Goal: Check status: Check status

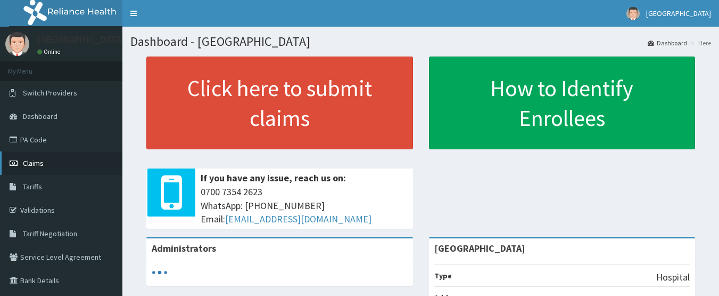
click at [36, 158] on link "Claims" at bounding box center [61, 162] width 122 height 23
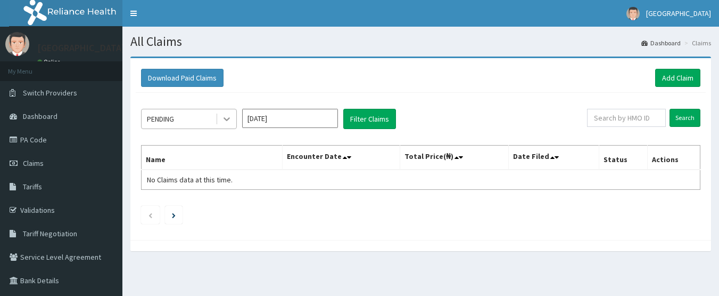
click at [226, 118] on icon at bounding box center [227, 118] width 11 height 11
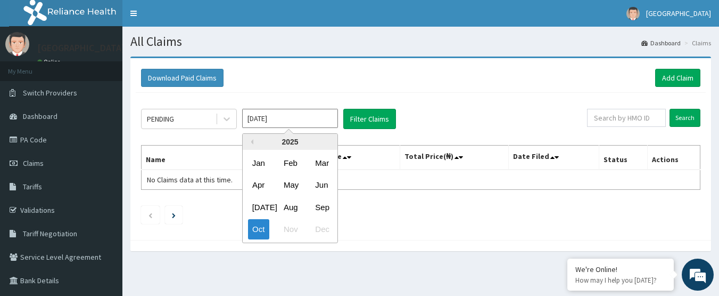
click at [306, 119] on input "[DATE]" at bounding box center [290, 118] width 96 height 19
click at [317, 211] on div "Sep" at bounding box center [321, 207] width 21 height 20
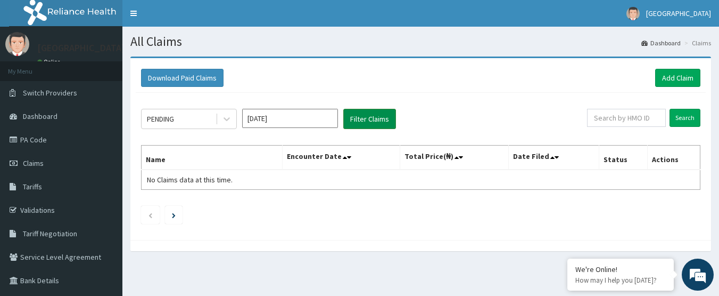
click at [364, 120] on button "Filter Claims" at bounding box center [369, 119] width 53 height 20
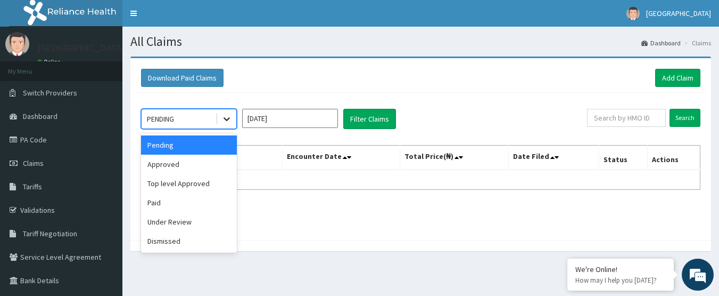
click at [222, 126] on div at bounding box center [226, 118] width 19 height 19
click at [171, 206] on div "Paid" at bounding box center [189, 202] width 96 height 19
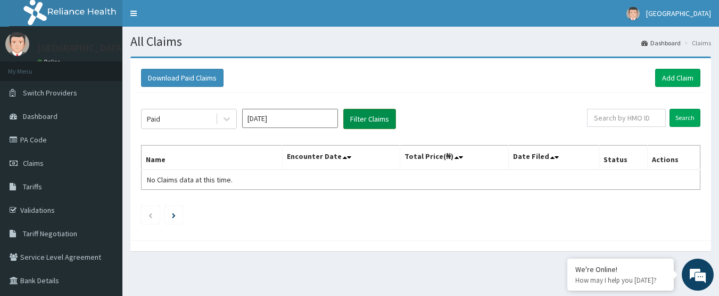
click at [375, 126] on button "Filter Claims" at bounding box center [369, 119] width 53 height 20
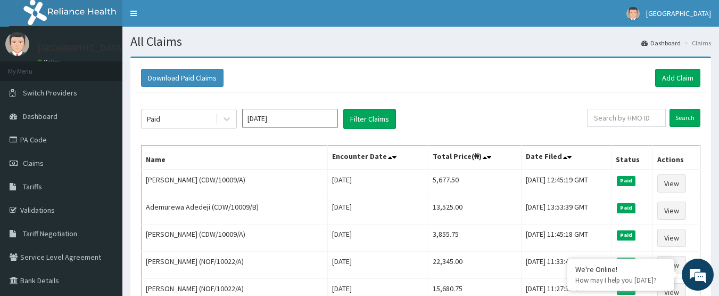
click at [419, 115] on div "Paid [DATE] Filter Claims" at bounding box center [364, 119] width 446 height 20
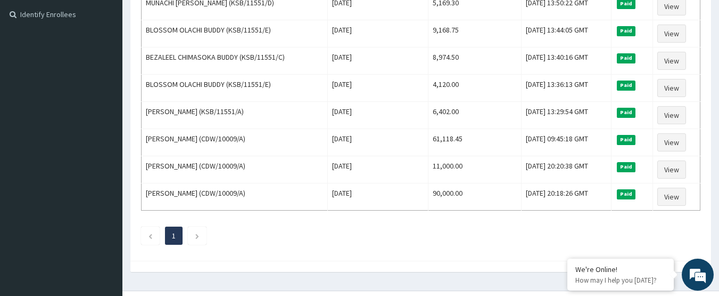
scroll to position [334, 0]
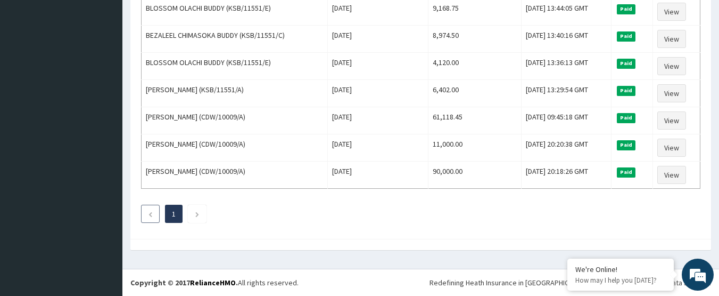
click at [153, 218] on li at bounding box center [150, 213] width 19 height 18
click at [187, 217] on ul "1" at bounding box center [421, 213] width 560 height 18
click at [195, 217] on icon "Next page" at bounding box center [197, 214] width 5 height 6
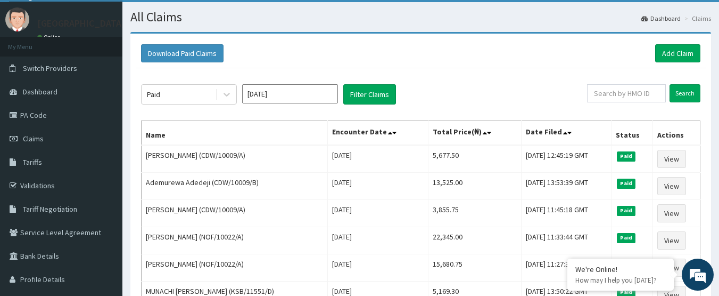
scroll to position [22, 0]
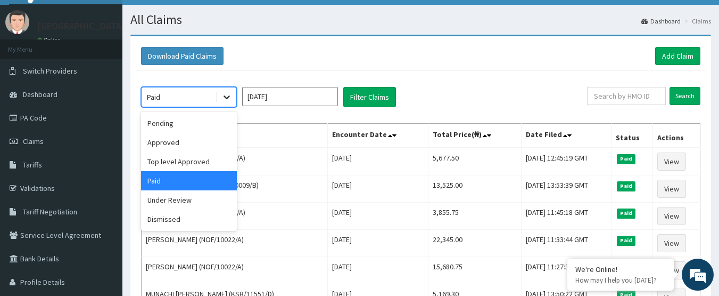
click at [232, 97] on div at bounding box center [226, 96] width 19 height 19
click at [192, 163] on div "Top level Approved" at bounding box center [189, 161] width 96 height 19
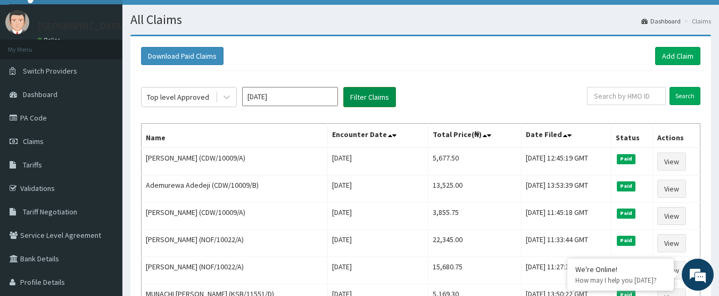
click at [368, 91] on button "Filter Claims" at bounding box center [369, 97] width 53 height 20
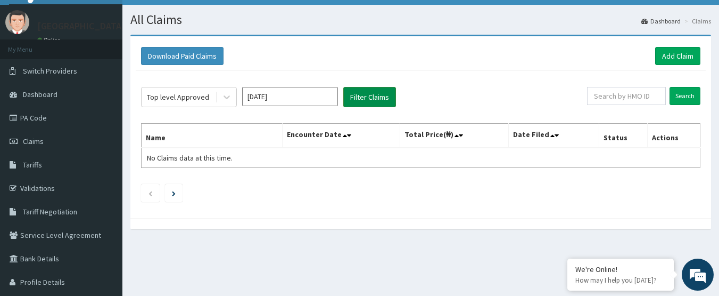
click at [368, 91] on button "Filter Claims" at bounding box center [369, 97] width 53 height 20
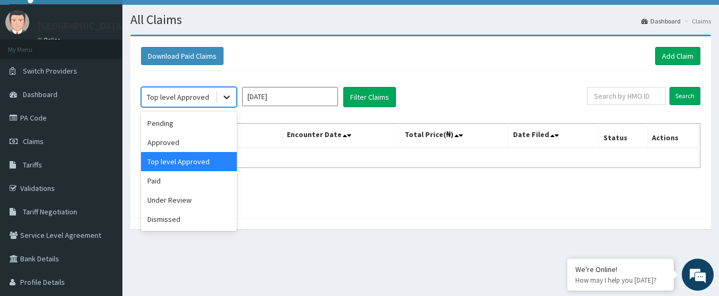
click at [223, 95] on icon at bounding box center [227, 97] width 11 height 11
click at [165, 198] on div "Under Review" at bounding box center [189, 199] width 96 height 19
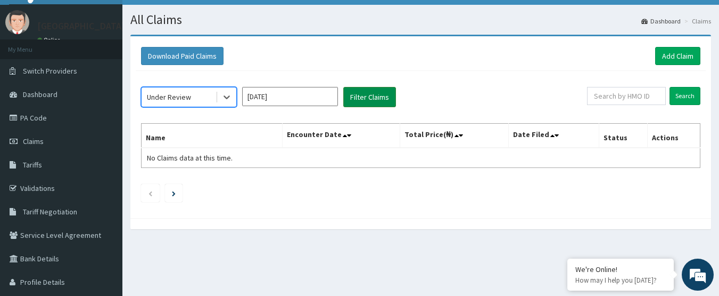
click at [364, 97] on button "Filter Claims" at bounding box center [369, 97] width 53 height 20
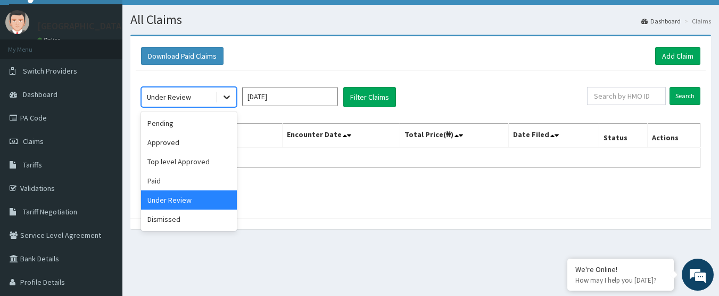
click at [226, 97] on icon at bounding box center [227, 98] width 6 height 4
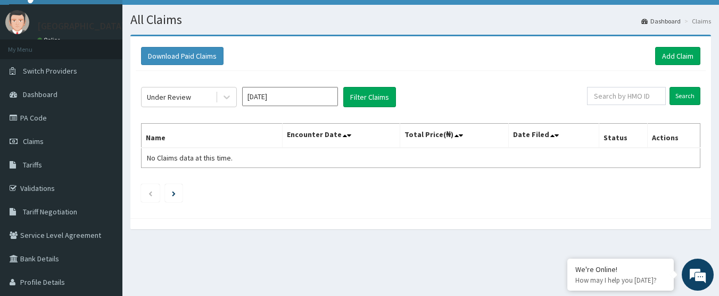
click at [188, 231] on div "Download Paid Claims Add Claim × Note you can only download claims within a max…" at bounding box center [420, 137] width 597 height 205
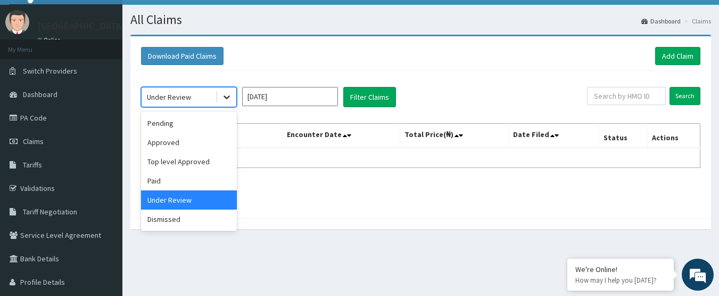
click at [224, 95] on icon at bounding box center [227, 97] width 11 height 11
click at [171, 215] on div "Dismissed" at bounding box center [189, 218] width 96 height 19
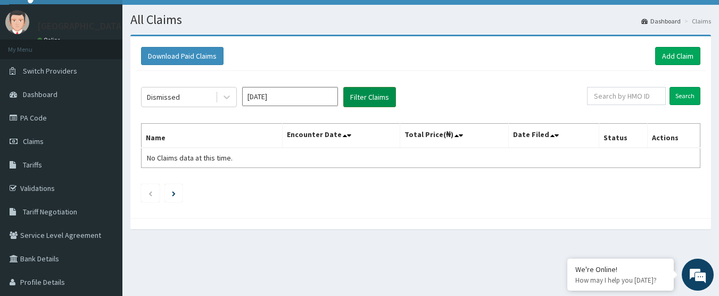
click at [369, 104] on button "Filter Claims" at bounding box center [369, 97] width 53 height 20
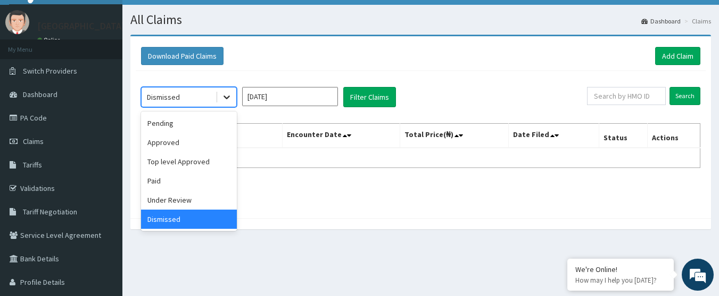
click at [228, 105] on div at bounding box center [226, 96] width 19 height 19
click at [196, 179] on div "Paid" at bounding box center [189, 180] width 96 height 19
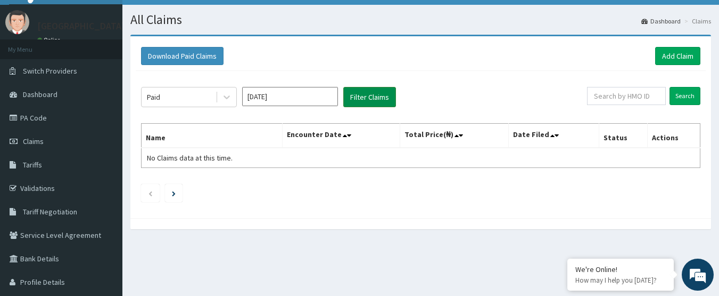
click at [360, 100] on button "Filter Claims" at bounding box center [369, 97] width 53 height 20
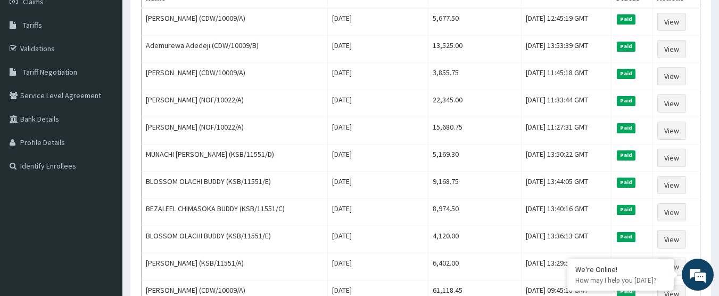
scroll to position [0, 0]
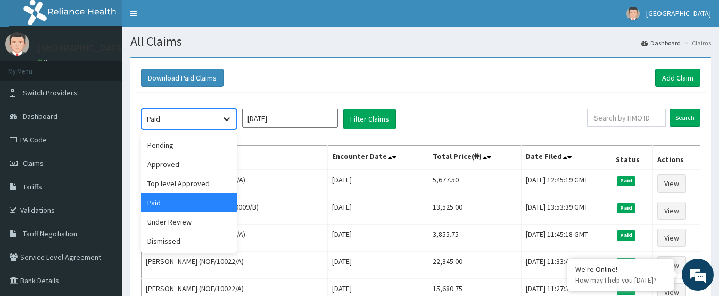
click at [228, 121] on icon at bounding box center [227, 118] width 11 height 11
click at [185, 150] on div "Pending" at bounding box center [189, 144] width 96 height 19
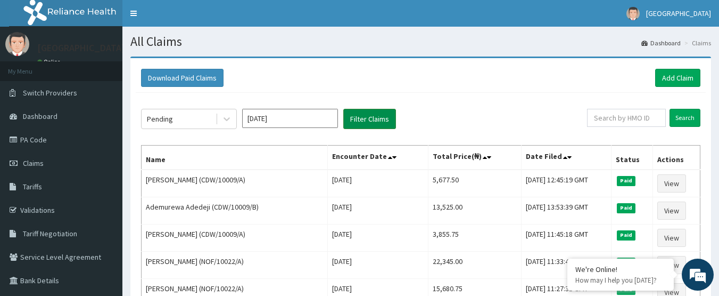
drag, startPoint x: 375, startPoint y: 106, endPoint x: 375, endPoint y: 114, distance: 8.0
click at [375, 114] on button "Filter Claims" at bounding box center [369, 119] width 53 height 20
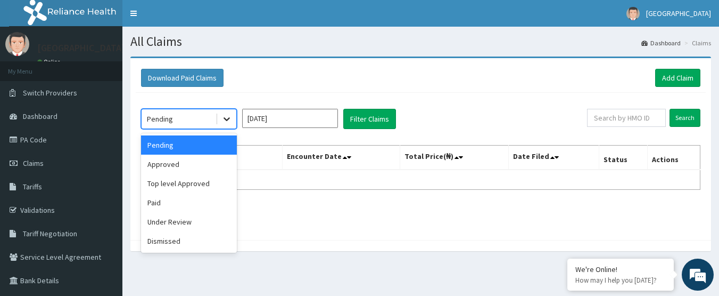
click at [231, 125] on div at bounding box center [226, 118] width 19 height 19
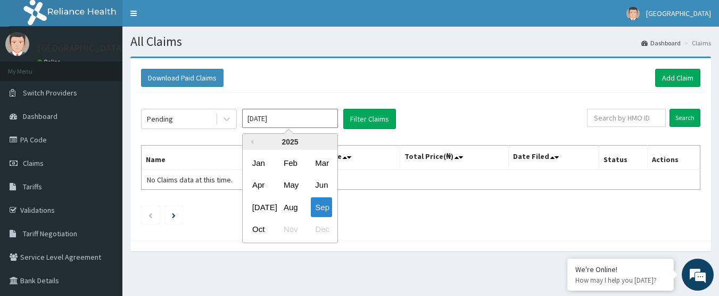
click at [312, 123] on input "[DATE]" at bounding box center [290, 118] width 96 height 19
click at [264, 223] on div "Oct" at bounding box center [258, 229] width 21 height 20
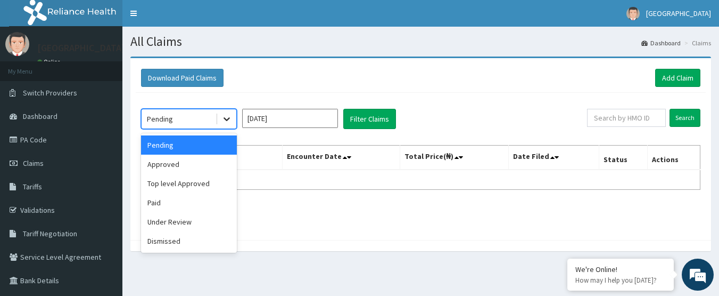
click at [233, 125] on div at bounding box center [226, 118] width 19 height 19
click at [203, 165] on div "Approved" at bounding box center [189, 163] width 96 height 19
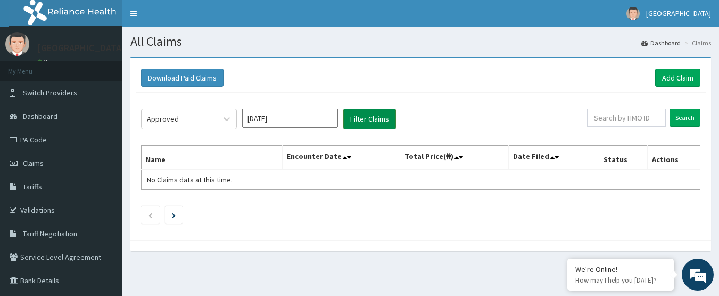
click at [376, 119] on button "Filter Claims" at bounding box center [369, 119] width 53 height 20
drag, startPoint x: 376, startPoint y: 119, endPoint x: 231, endPoint y: 125, distance: 146.0
click at [231, 125] on div "Approved [DATE] Filter Claims" at bounding box center [364, 119] width 446 height 20
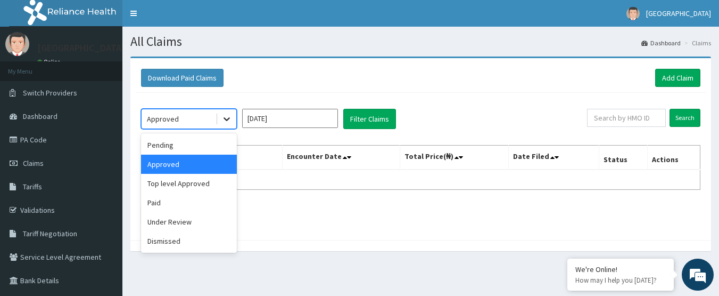
click at [231, 125] on div at bounding box center [226, 118] width 19 height 19
click at [202, 182] on div "Top level Approved" at bounding box center [189, 183] width 96 height 19
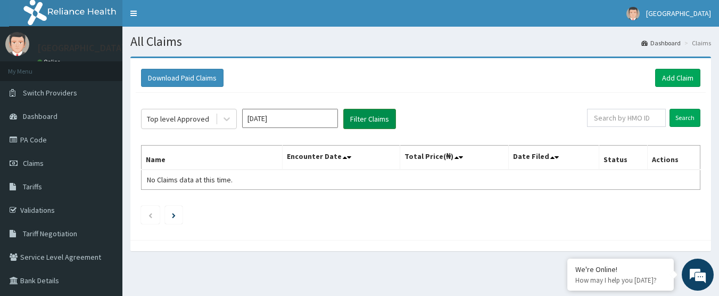
click at [383, 113] on button "Filter Claims" at bounding box center [369, 119] width 53 height 20
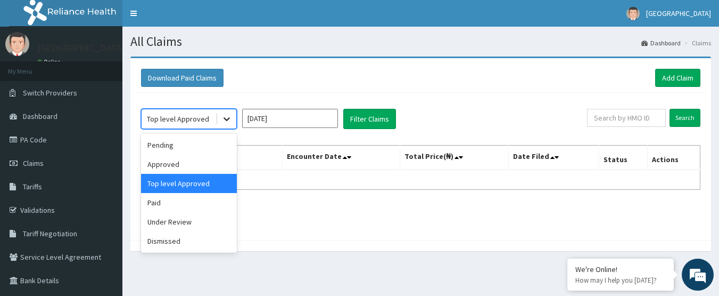
click at [222, 118] on icon at bounding box center [227, 118] width 11 height 11
click at [183, 200] on div "Paid" at bounding box center [189, 202] width 96 height 19
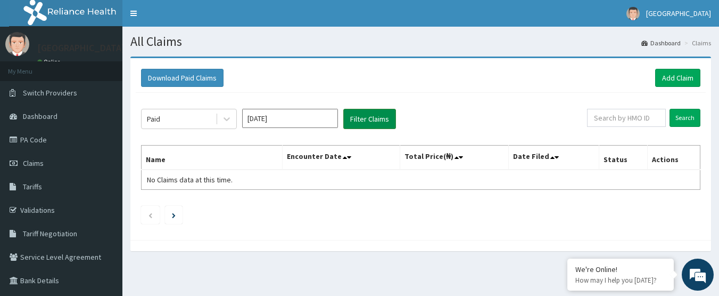
click at [388, 117] on button "Filter Claims" at bounding box center [369, 119] width 53 height 20
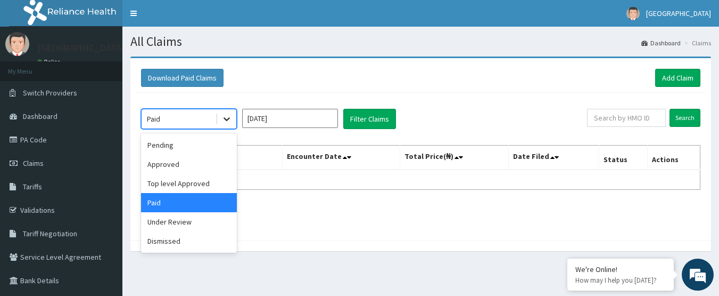
click at [222, 124] on icon at bounding box center [227, 118] width 11 height 11
click at [185, 218] on div "Under Review" at bounding box center [189, 221] width 96 height 19
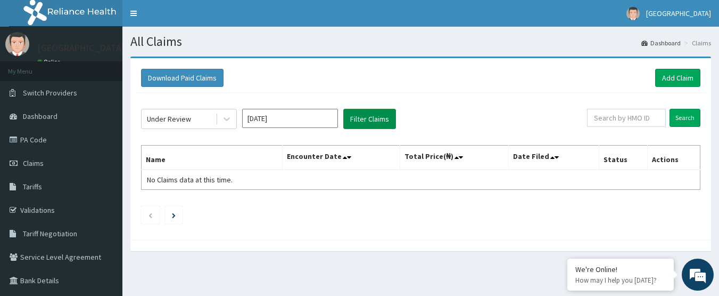
click at [354, 121] on button "Filter Claims" at bounding box center [369, 119] width 53 height 20
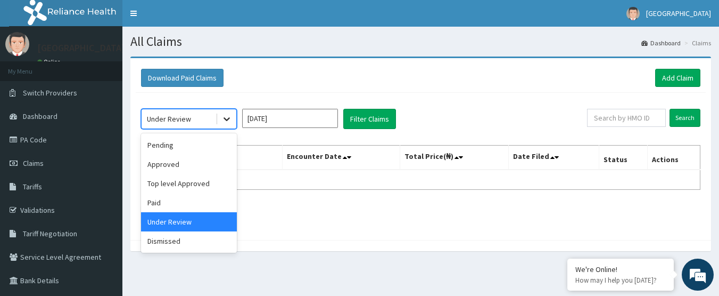
click at [218, 121] on div at bounding box center [226, 118] width 19 height 19
click at [180, 243] on div "Dismissed" at bounding box center [189, 240] width 96 height 19
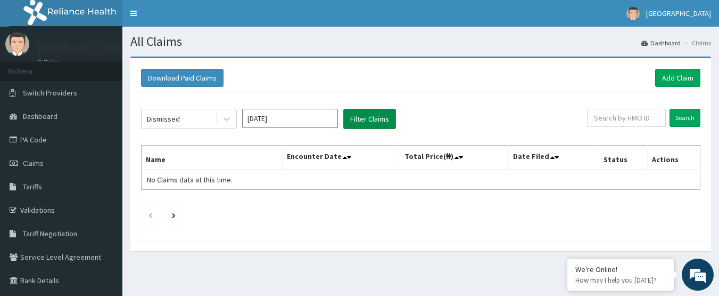
click at [368, 127] on button "Filter Claims" at bounding box center [369, 119] width 53 height 20
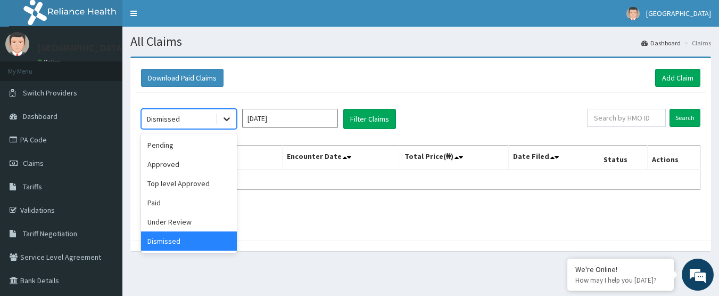
click at [225, 118] on icon at bounding box center [227, 118] width 11 height 11
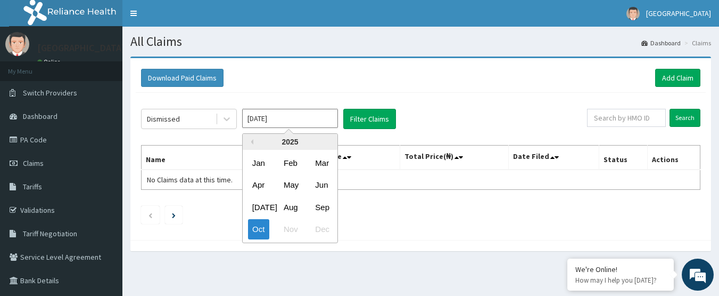
click at [278, 117] on input "[DATE]" at bounding box center [290, 118] width 96 height 19
click at [292, 203] on div "Aug" at bounding box center [290, 207] width 21 height 20
type input "[DATE]"
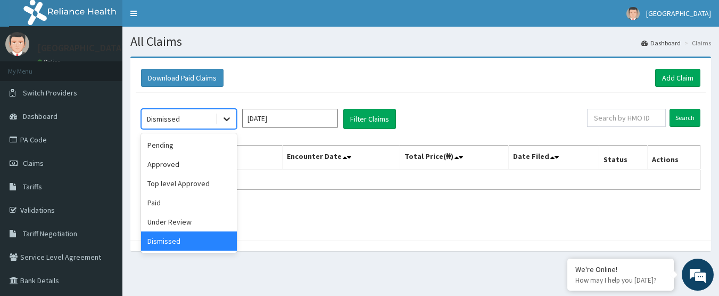
click at [227, 112] on div at bounding box center [226, 118] width 19 height 19
click at [177, 202] on div "Paid" at bounding box center [189, 202] width 96 height 19
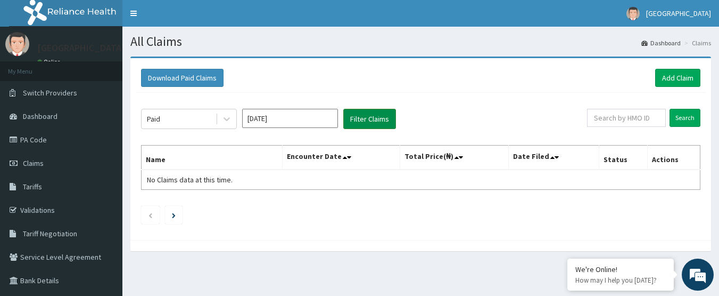
click at [376, 111] on button "Filter Claims" at bounding box center [369, 119] width 53 height 20
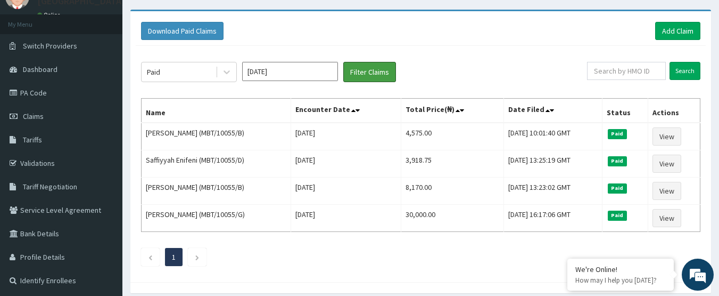
scroll to position [48, 0]
